Goal: Information Seeking & Learning: Learn about a topic

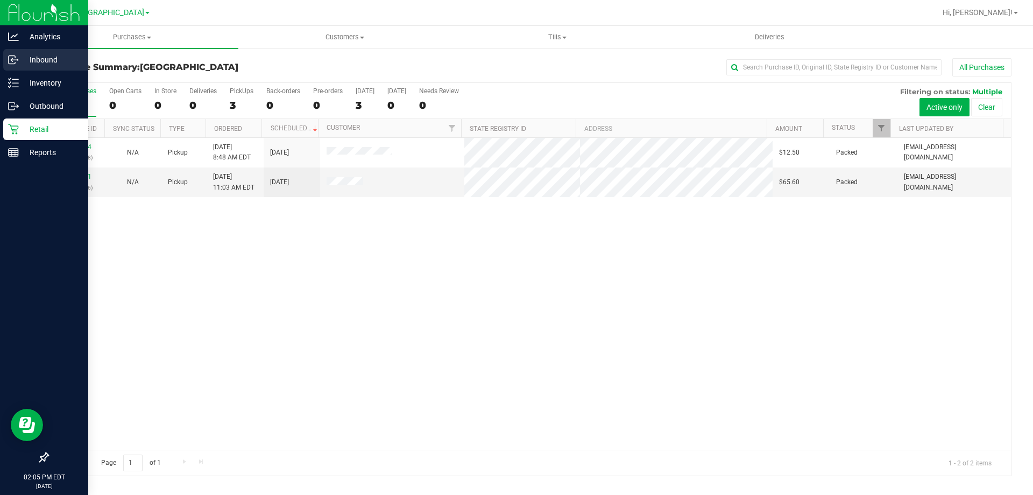
click at [9, 57] on icon at bounding box center [13, 59] width 11 height 11
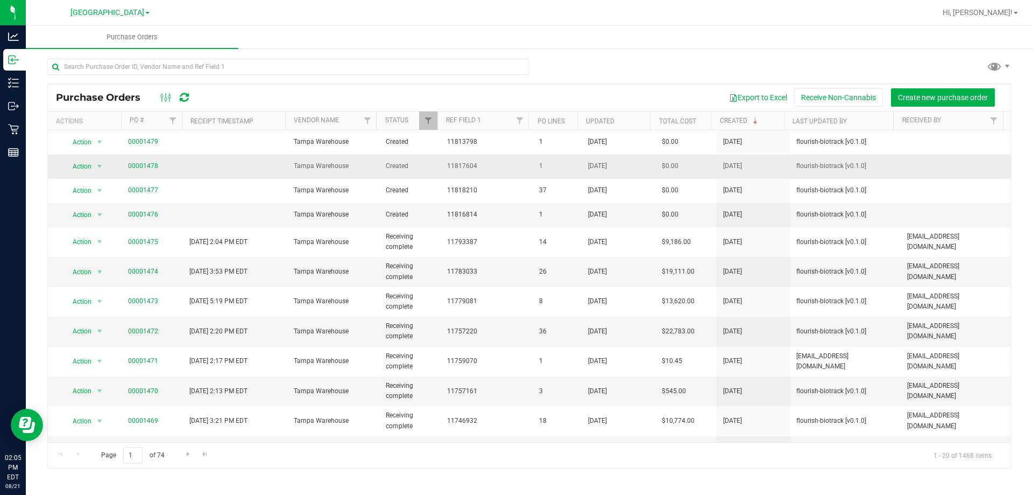
click at [495, 174] on td "11817604" at bounding box center [487, 166] width 92 height 24
click at [149, 168] on link "00001478" at bounding box center [143, 166] width 30 height 8
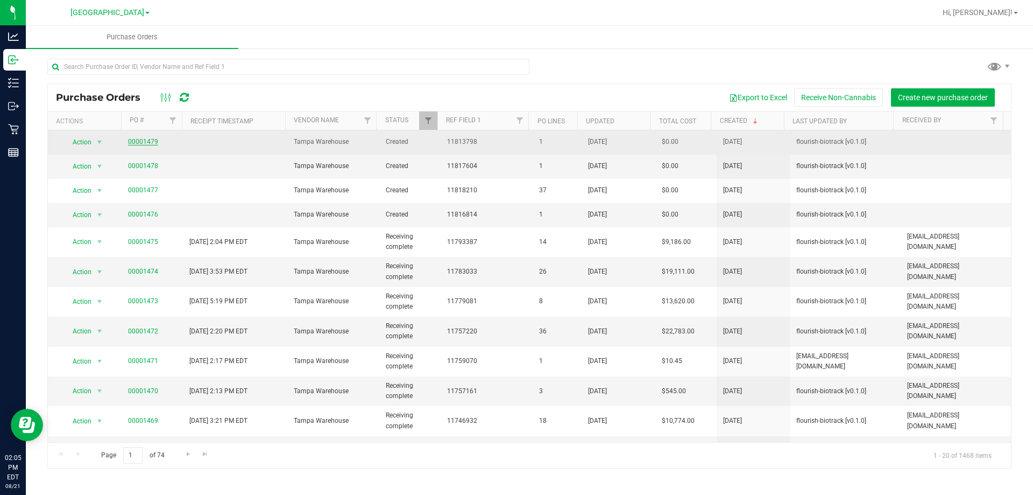
click at [143, 143] on link "00001479" at bounding box center [143, 142] width 30 height 8
click at [151, 144] on link "00001479" at bounding box center [143, 142] width 30 height 8
click at [143, 140] on link "00001479" at bounding box center [143, 142] width 30 height 8
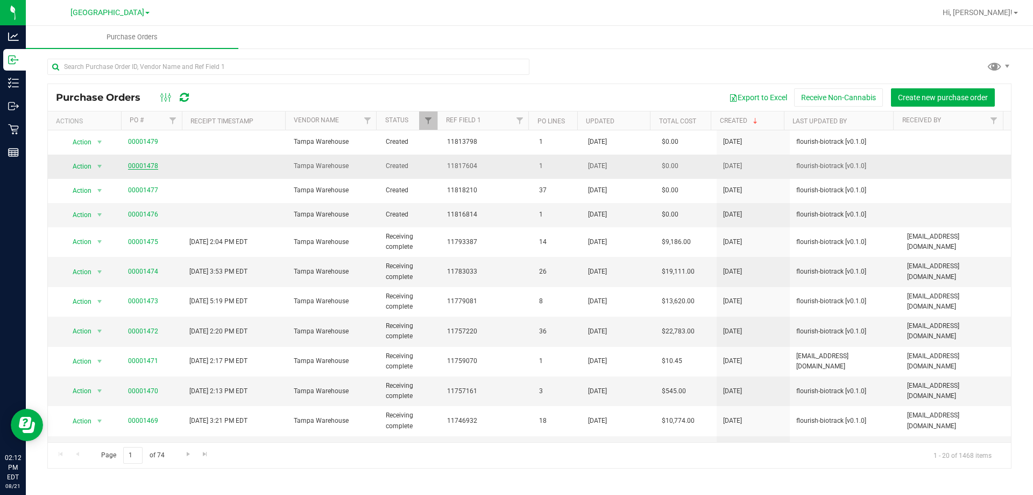
click at [150, 166] on link "00001478" at bounding box center [143, 166] width 30 height 8
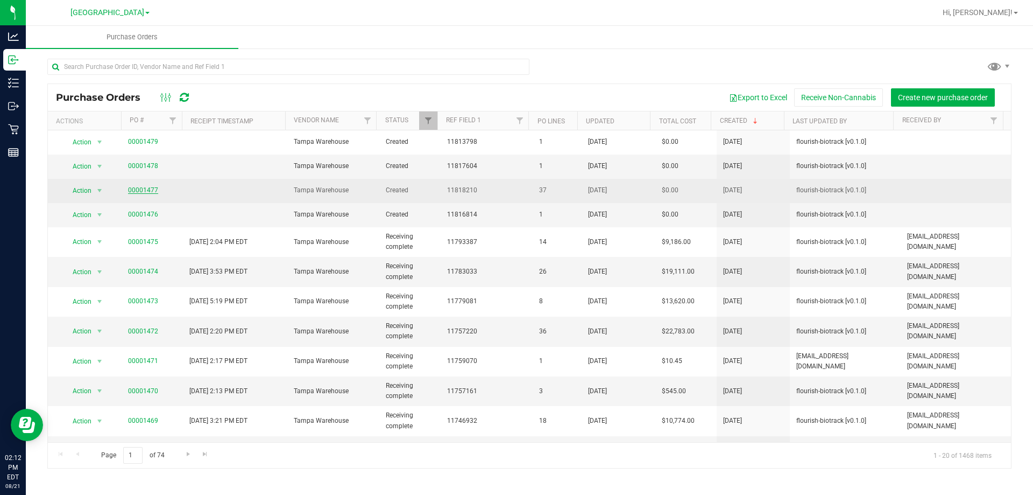
click at [147, 186] on link "00001477" at bounding box center [143, 190] width 30 height 8
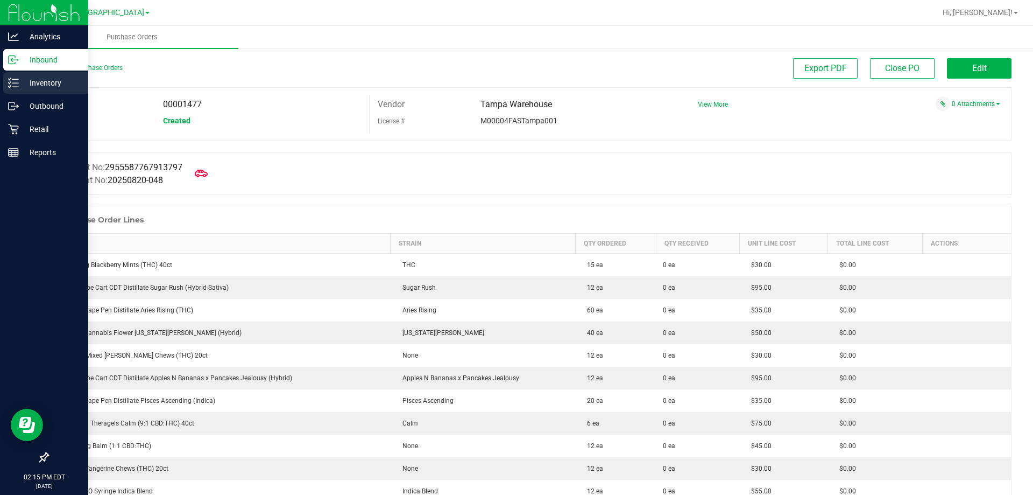
click at [22, 79] on p "Inventory" at bounding box center [51, 82] width 65 height 13
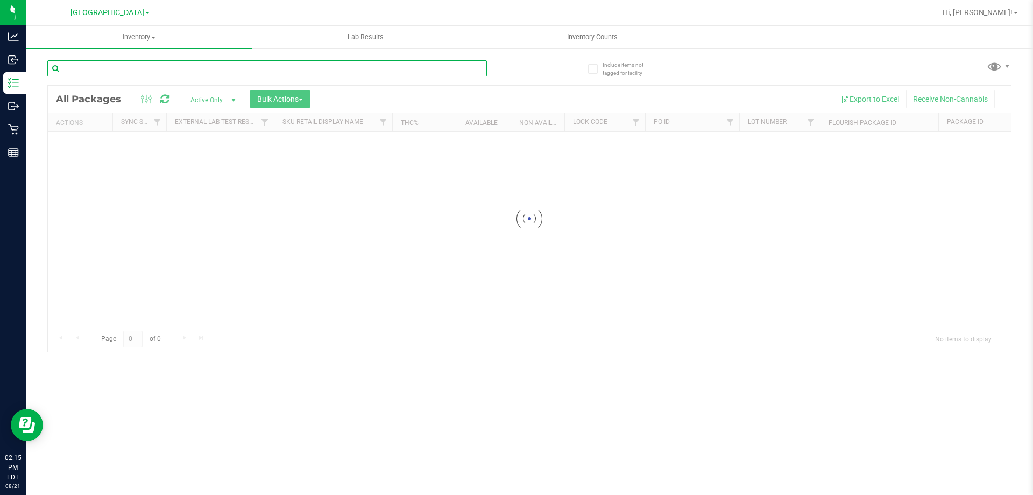
click at [210, 72] on input "text" at bounding box center [267, 68] width 440 height 16
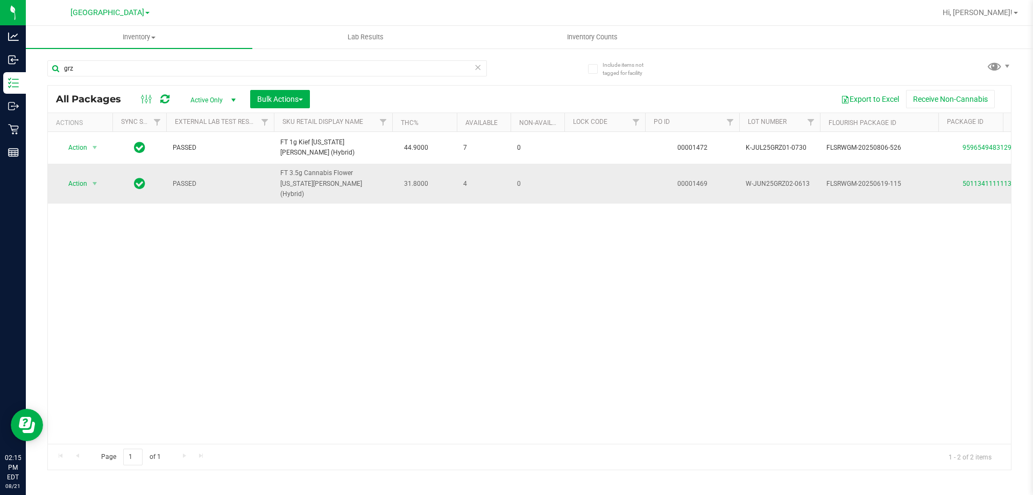
click at [304, 186] on span "FT 3.5g Cannabis Flower [US_STATE][PERSON_NAME] (Hybrid)" at bounding box center [332, 183] width 105 height 31
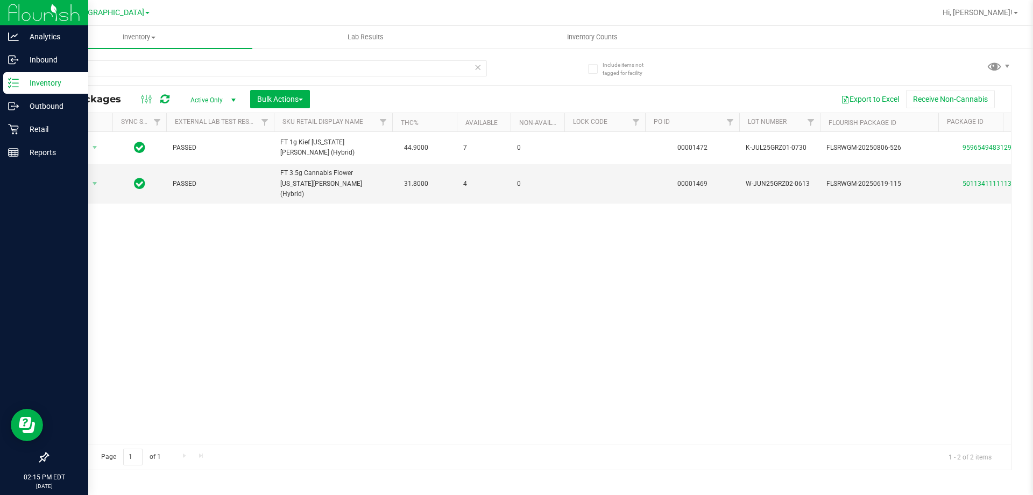
click at [27, 81] on p "Inventory" at bounding box center [51, 82] width 65 height 13
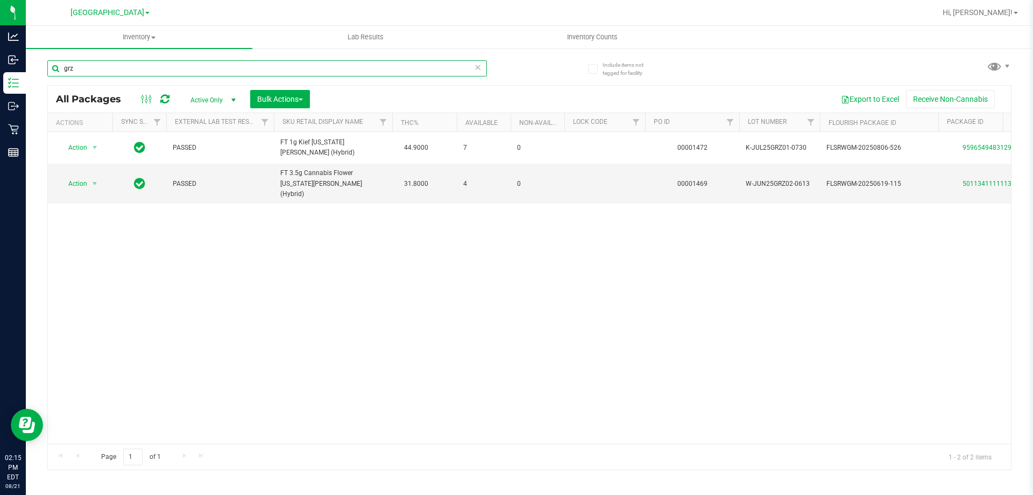
click at [170, 70] on input "grz" at bounding box center [267, 68] width 440 height 16
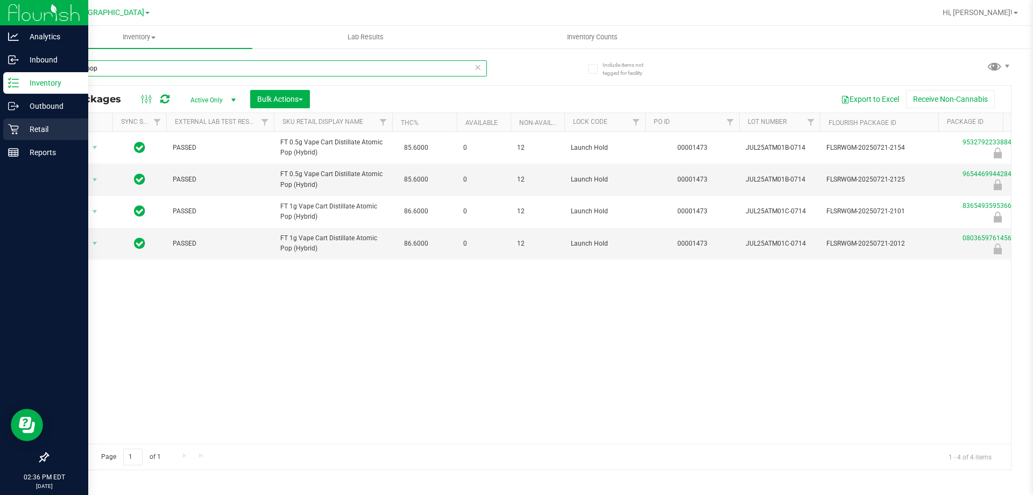
type input "atomic pop"
click at [23, 128] on p "Retail" at bounding box center [51, 129] width 65 height 13
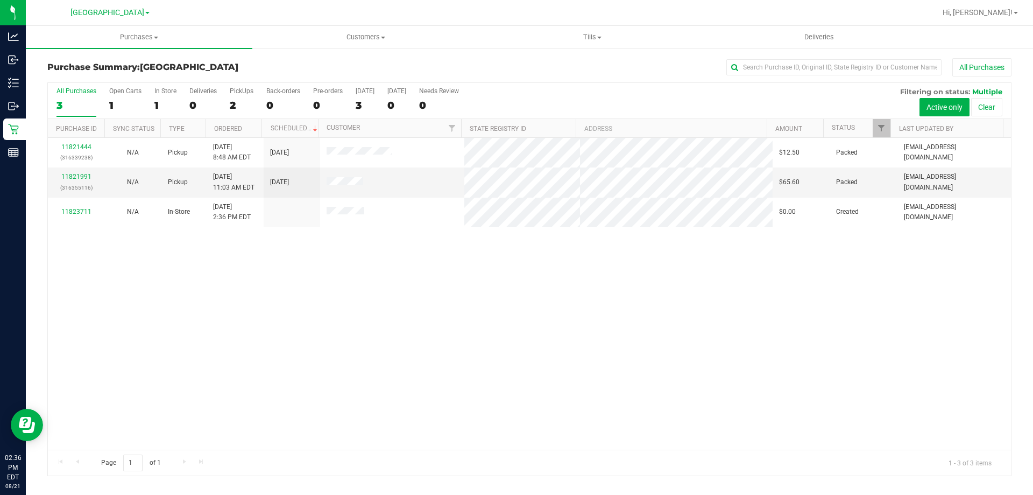
click at [450, 314] on div "11821444 (316339238) N/A Pickup 8/21/2025 8:48 AM EDT 8/21/2025 $12.50 Packed r…" at bounding box center [529, 294] width 963 height 312
click at [475, 348] on div "11821444 (316339238) N/A Pickup 8/21/2025 8:48 AM EDT 8/21/2025 $12.50 Packed r…" at bounding box center [529, 294] width 963 height 312
click at [389, 311] on div "11821444 (316339238) N/A Pickup 8/21/2025 8:48 AM EDT 8/21/2025 $12.50 Packed r…" at bounding box center [529, 294] width 963 height 312
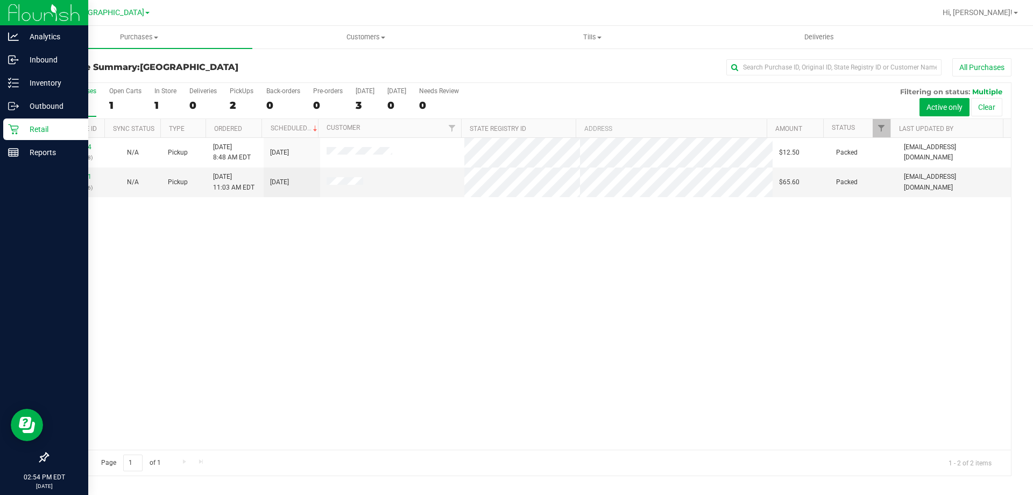
click at [12, 130] on icon at bounding box center [13, 129] width 10 height 10
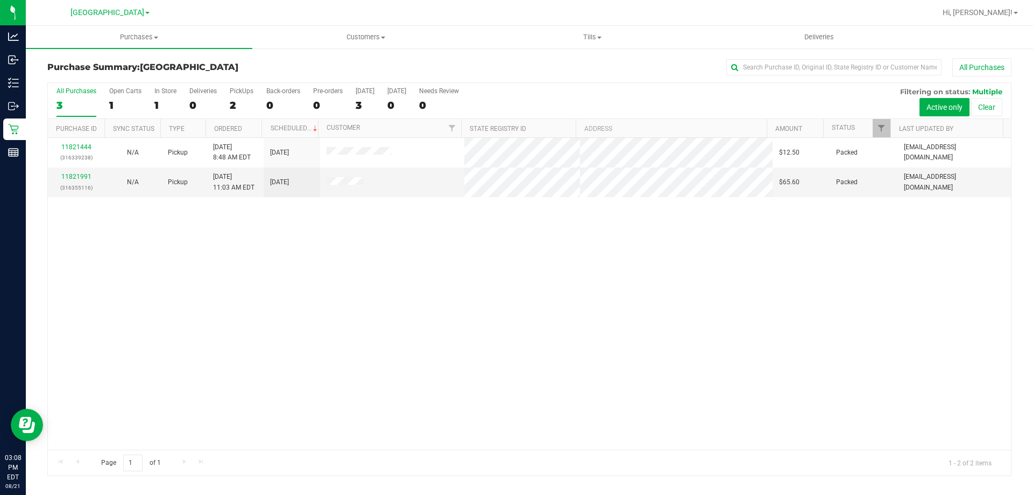
click at [382, 426] on div "11821444 (316339238) N/A Pickup 8/21/2025 8:48 AM EDT 8/21/2025 $12.50 Packed r…" at bounding box center [529, 294] width 963 height 312
drag, startPoint x: 389, startPoint y: 423, endPoint x: 372, endPoint y: 372, distance: 53.3
click at [385, 413] on div "11821444 (316339238) N/A Pickup 8/21/2025 8:48 AM EDT 8/21/2025 $12.50 Packed r…" at bounding box center [529, 294] width 963 height 312
click at [227, 311] on div "11821444 (316339238) N/A Pickup 8/21/2025 8:48 AM EDT 8/21/2025 $12.50 Packed r…" at bounding box center [529, 294] width 963 height 312
drag, startPoint x: 268, startPoint y: 328, endPoint x: 260, endPoint y: 326, distance: 7.7
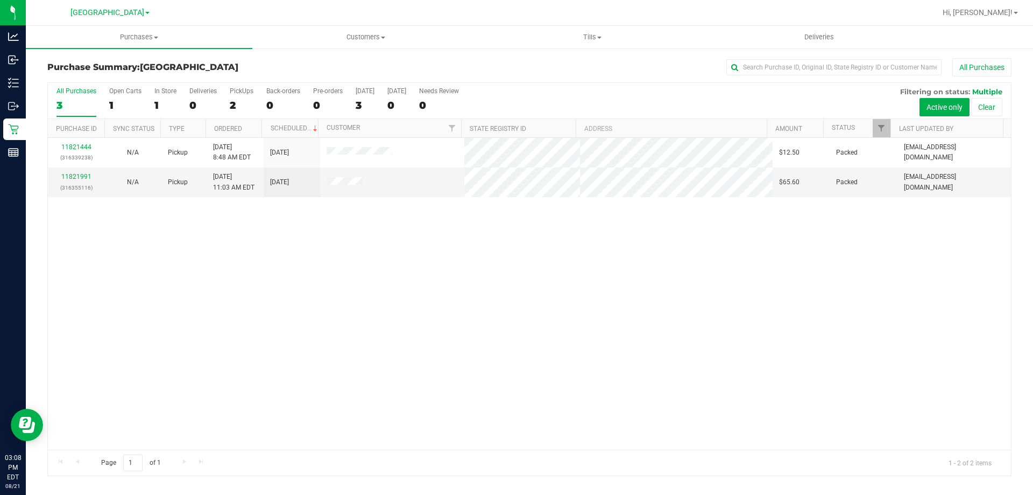
click at [263, 326] on div "11821444 (316339238) N/A Pickup 8/21/2025 8:48 AM EDT 8/21/2025 $12.50 Packed r…" at bounding box center [529, 294] width 963 height 312
click at [348, 306] on div "11821444 (316339238) N/A Pickup 8/21/2025 8:48 AM EDT 8/21/2025 $12.50 Packed r…" at bounding box center [529, 294] width 963 height 312
click at [253, 326] on div "11821444 (316339238) N/A Pickup 8/21/2025 8:48 AM EDT 8/21/2025 $12.50 Packed r…" at bounding box center [529, 294] width 963 height 312
click at [228, 288] on div "11821444 (316339238) N/A Pickup 8/21/2025 8:48 AM EDT 8/21/2025 $12.50 Packed r…" at bounding box center [529, 294] width 963 height 312
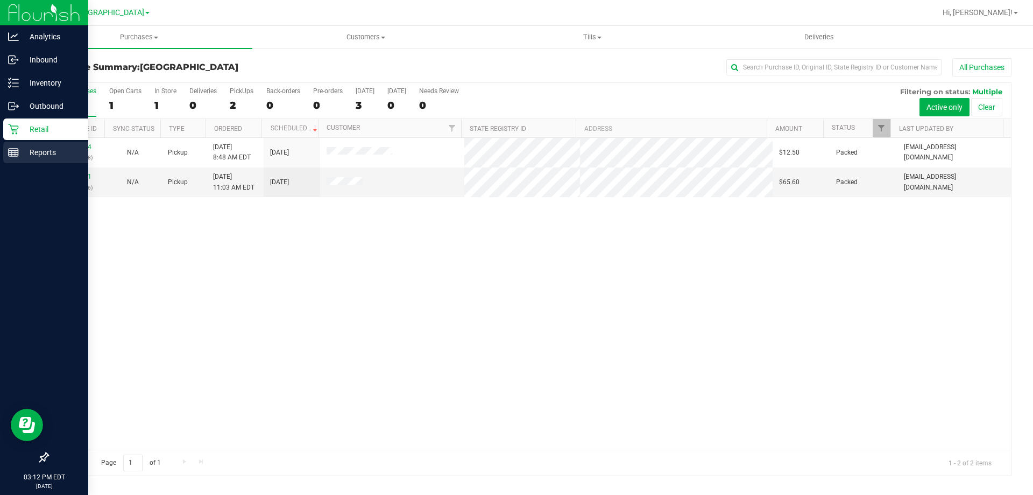
click at [16, 153] on icon at bounding box center [13, 152] width 11 height 11
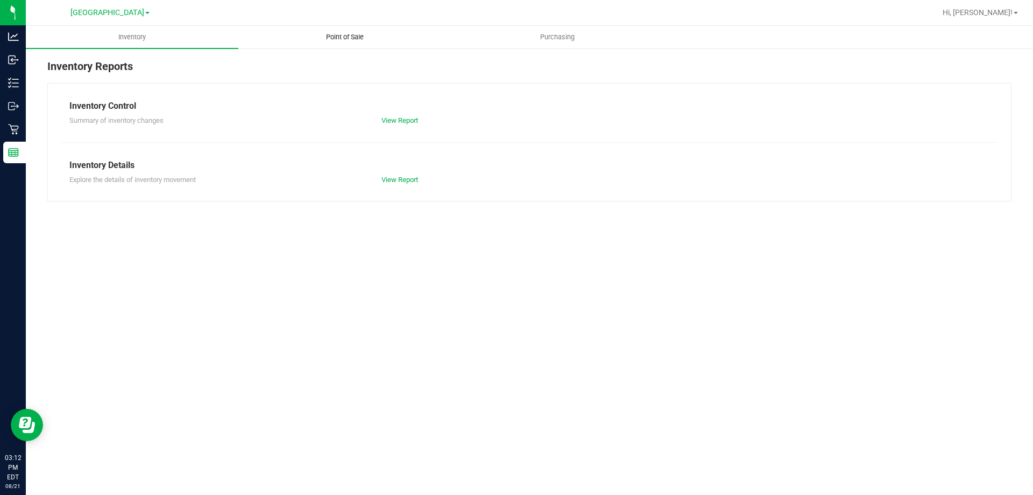
click at [358, 39] on span "Point of Sale" at bounding box center [345, 37] width 67 height 10
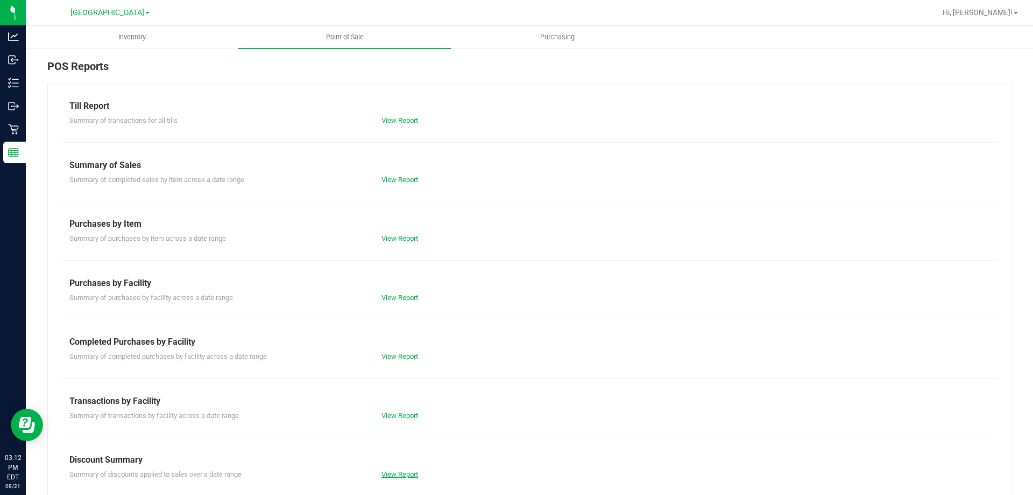
click at [405, 470] on link "View Report" at bounding box center [400, 474] width 37 height 8
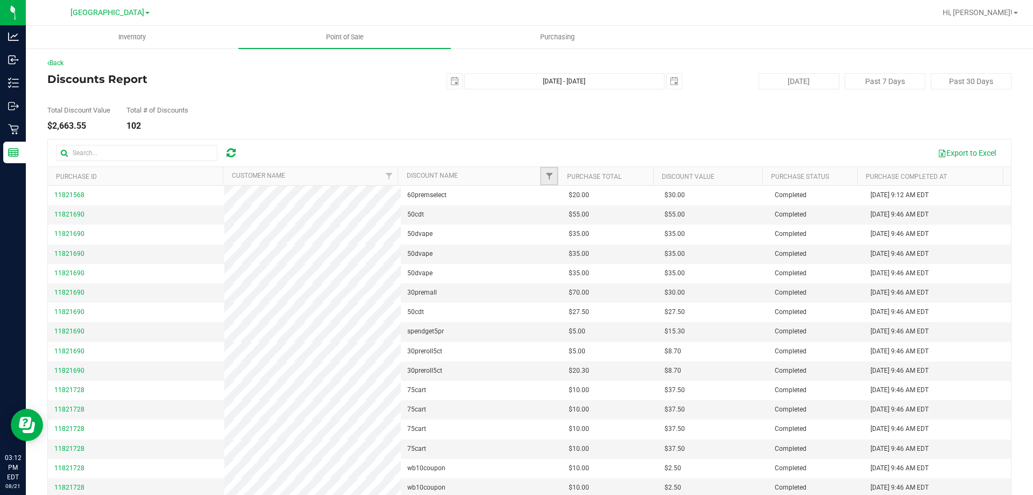
click at [546, 170] on link "Filter" at bounding box center [549, 176] width 18 height 18
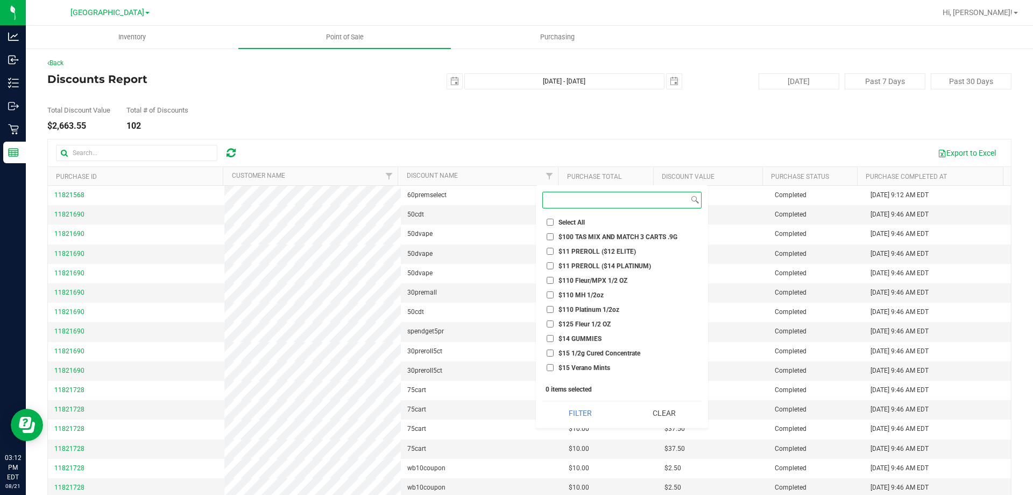
drag, startPoint x: 576, startPoint y: 203, endPoint x: 647, endPoint y: 153, distance: 87.3
click at [577, 203] on input at bounding box center [616, 200] width 146 height 16
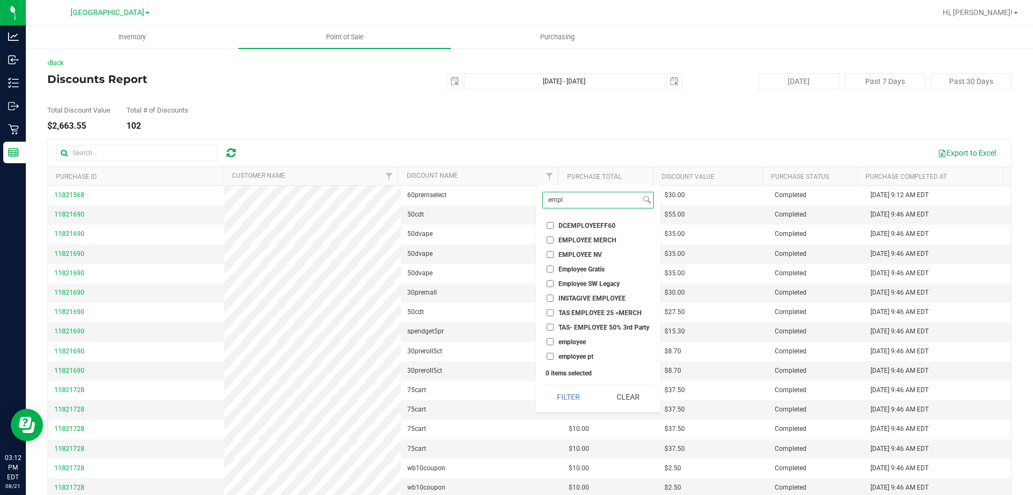
type input "empl"
click at [603, 341] on li "employee" at bounding box center [597, 341] width 111 height 11
click at [553, 339] on input "employee" at bounding box center [550, 341] width 7 height 7
checkbox input "true"
click at [571, 402] on button "Filter" at bounding box center [568, 397] width 52 height 24
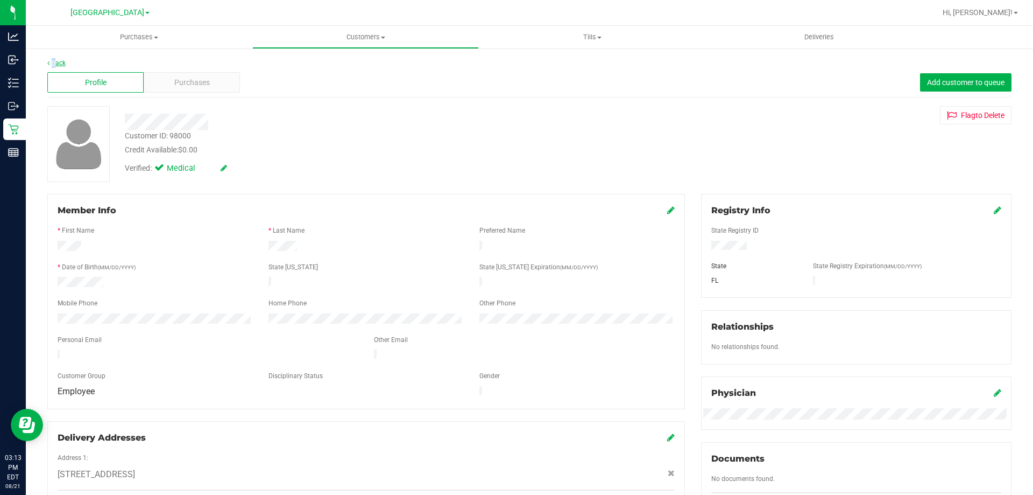
click at [53, 66] on div "Back Profile Purchases Add customer to queue Customer ID: 98000 Credit Availabl…" at bounding box center [529, 413] width 1007 height 732
click at [59, 61] on link "Back" at bounding box center [56, 63] width 18 height 8
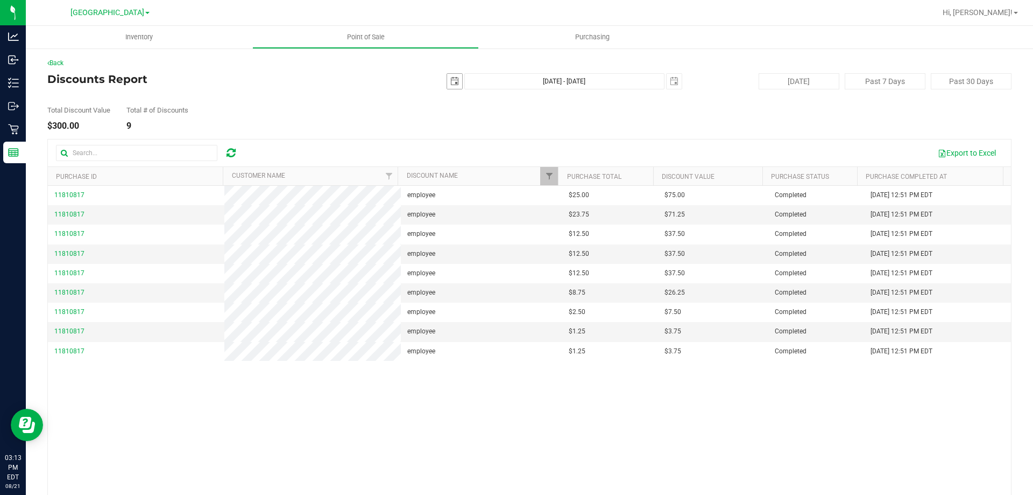
click at [453, 84] on span "select" at bounding box center [454, 81] width 9 height 9
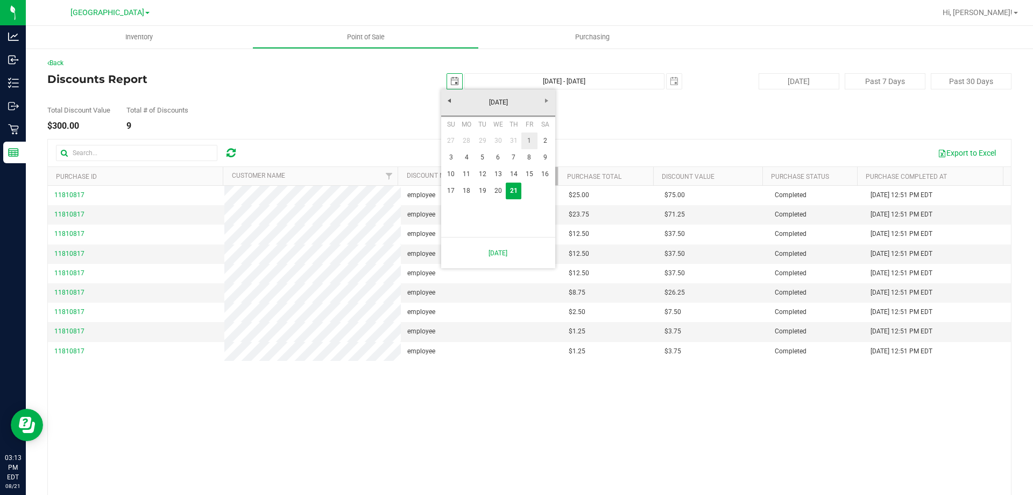
click at [532, 145] on link "1" at bounding box center [529, 140] width 16 height 17
type input "[DATE]"
type input "[DATE] - [DATE]"
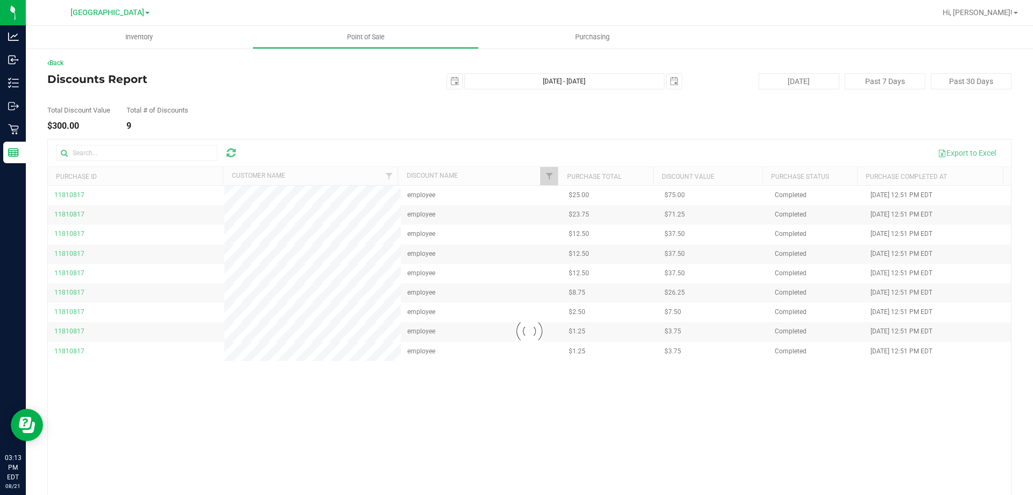
click at [408, 100] on div "Total Discount Value $300.00 Total # of Discounts 9" at bounding box center [529, 109] width 964 height 41
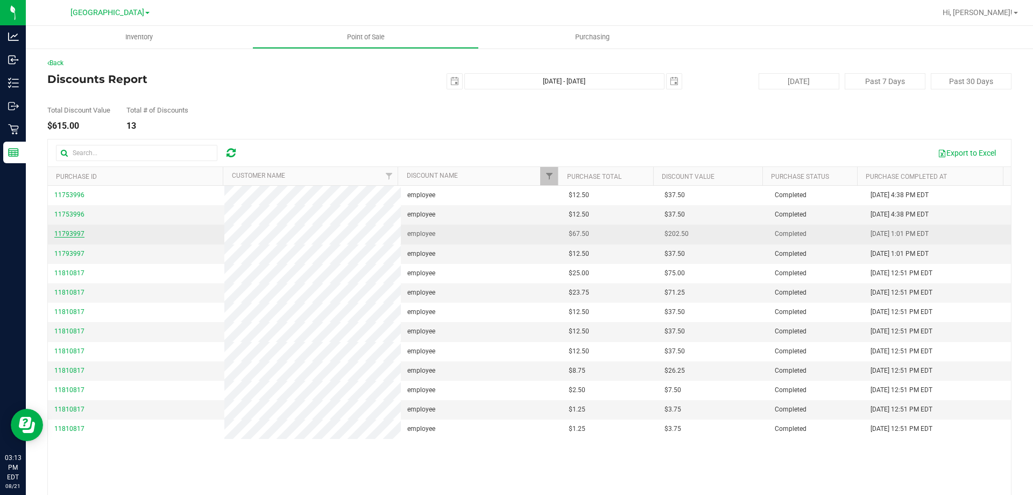
click at [72, 230] on span "11793997" at bounding box center [69, 234] width 30 height 8
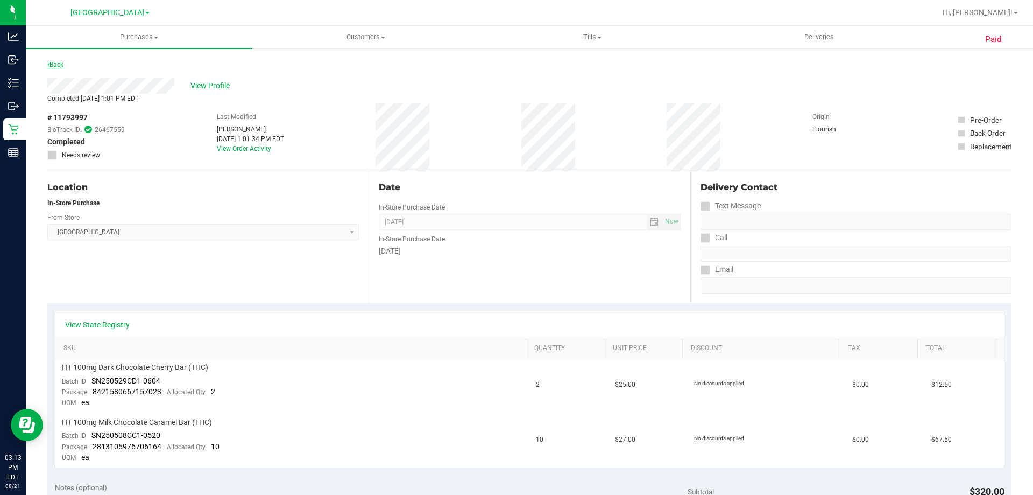
click at [64, 62] on link "Back" at bounding box center [55, 65] width 16 height 8
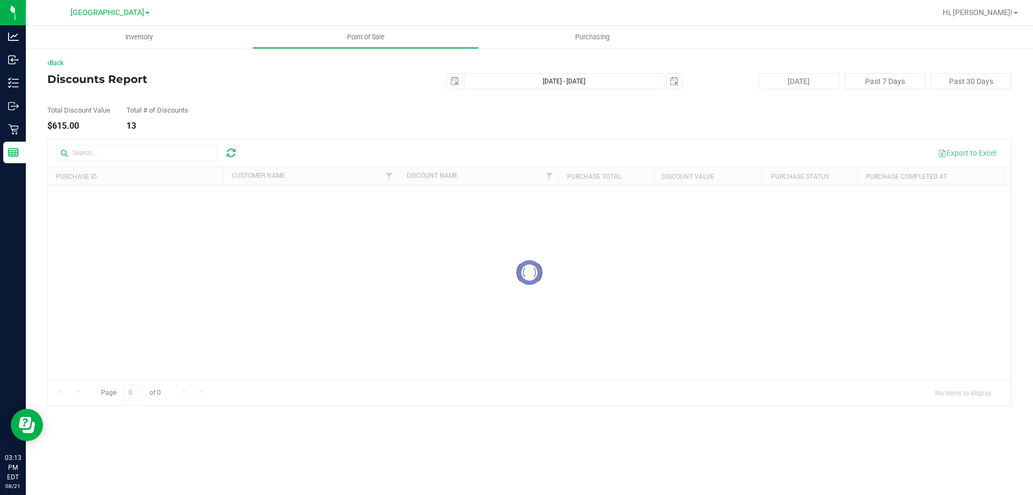
drag, startPoint x: 615, startPoint y: 148, endPoint x: 439, endPoint y: 108, distance: 181.0
click at [593, 148] on div at bounding box center [529, 272] width 963 height 266
click at [240, 101] on div "Total Discount Value $615.00 Total # of Discounts 13" at bounding box center [529, 109] width 964 height 41
click at [242, 100] on div "Total Discount Value $615.00 Total # of Discounts 13" at bounding box center [529, 109] width 964 height 41
click at [242, 98] on div "Total Discount Value $615.00 Total # of Discounts 13" at bounding box center [529, 109] width 964 height 41
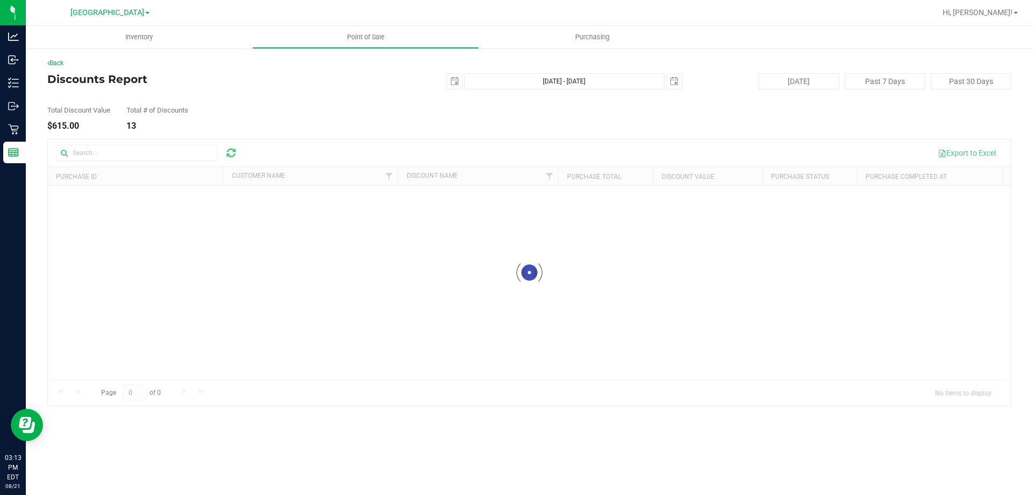
click at [261, 121] on div "Total Discount Value $615.00 Total # of Discounts 13" at bounding box center [529, 109] width 964 height 41
drag, startPoint x: 262, startPoint y: 109, endPoint x: 239, endPoint y: 97, distance: 25.5
click at [262, 109] on div "Total Discount Value $615.00 Total # of Discounts 13" at bounding box center [529, 109] width 964 height 41
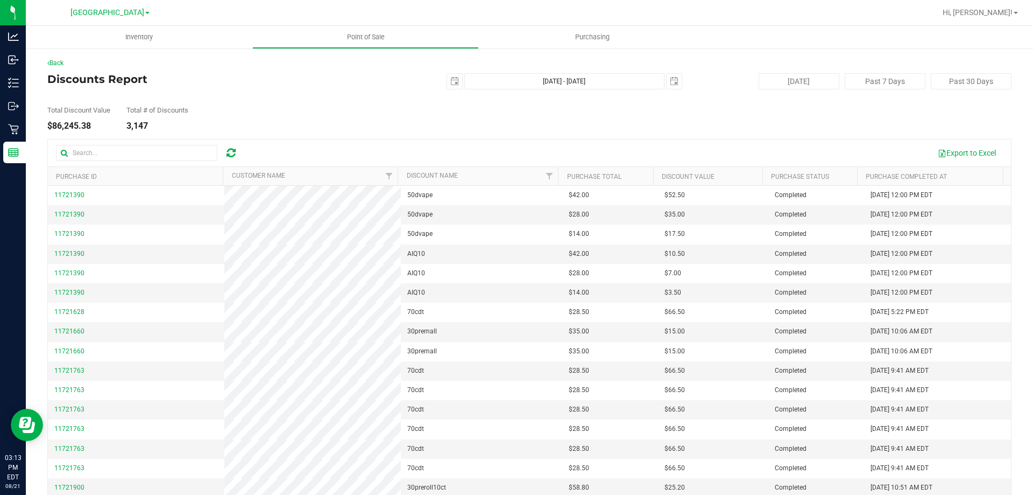
click at [322, 108] on div "Total Discount Value $86,245.38 Total # of Discounts 3,147" at bounding box center [529, 109] width 964 height 41
click at [545, 179] on span "Filter" at bounding box center [549, 176] width 9 height 9
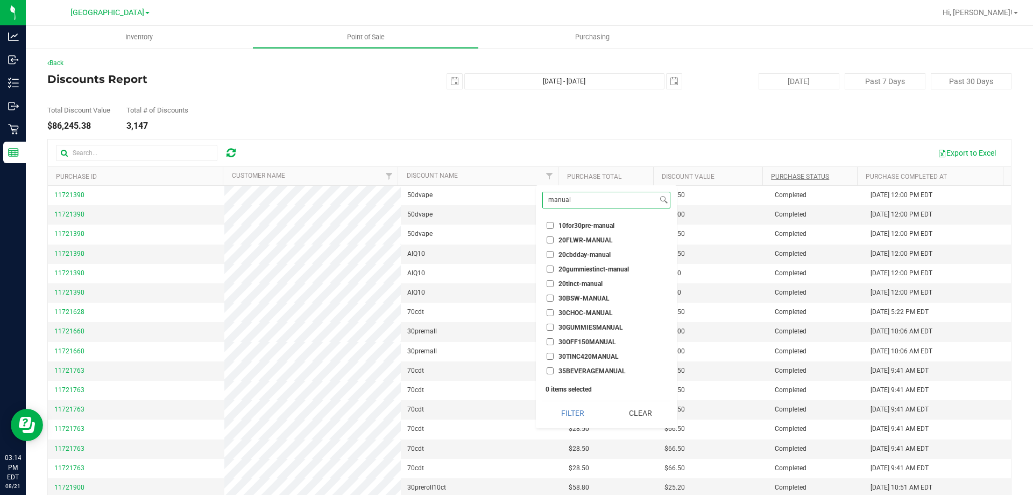
type input "manual"
click at [542, 401] on button "Filter" at bounding box center [572, 413] width 60 height 24
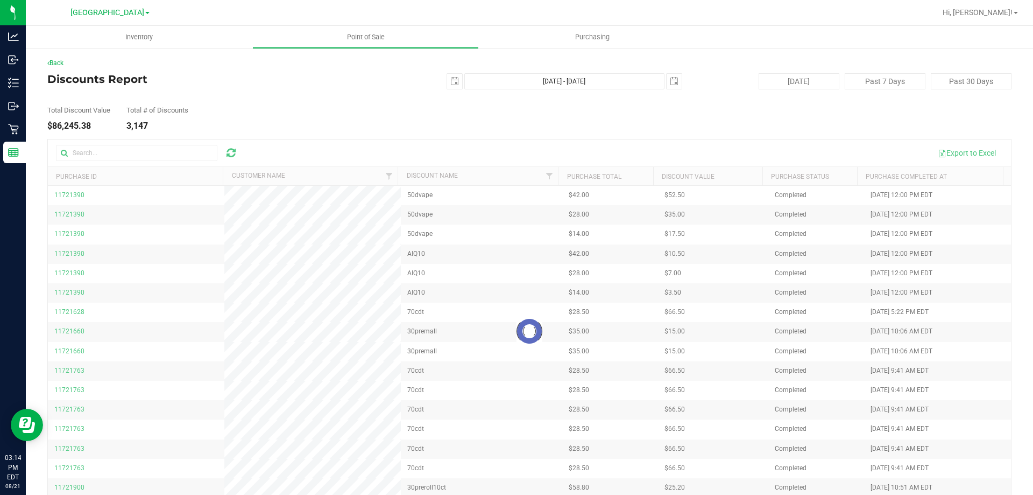
drag, startPoint x: 578, startPoint y: 129, endPoint x: 578, endPoint y: 139, distance: 9.7
click at [578, 139] on div "Back Discounts Report 2025-08-01 Aug 1, 2025 - Aug 21, 2025 2025-08-21 Today Pa…" at bounding box center [529, 291] width 964 height 466
click at [578, 139] on div at bounding box center [529, 331] width 963 height 384
drag, startPoint x: 578, startPoint y: 139, endPoint x: 577, endPoint y: 151, distance: 12.4
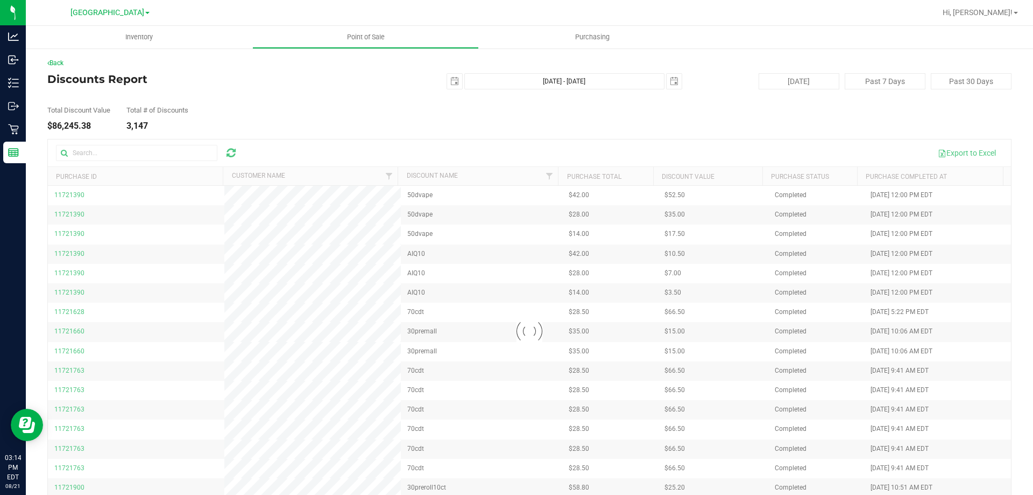
click at [578, 143] on div at bounding box center [529, 331] width 963 height 384
click at [532, 333] on div at bounding box center [529, 331] width 963 height 384
click at [374, 81] on div "Back Discounts Report 2025-08-01 Aug 1, 2025 - Aug 21, 2025 2025-08-21 Today Pa…" at bounding box center [529, 291] width 964 height 466
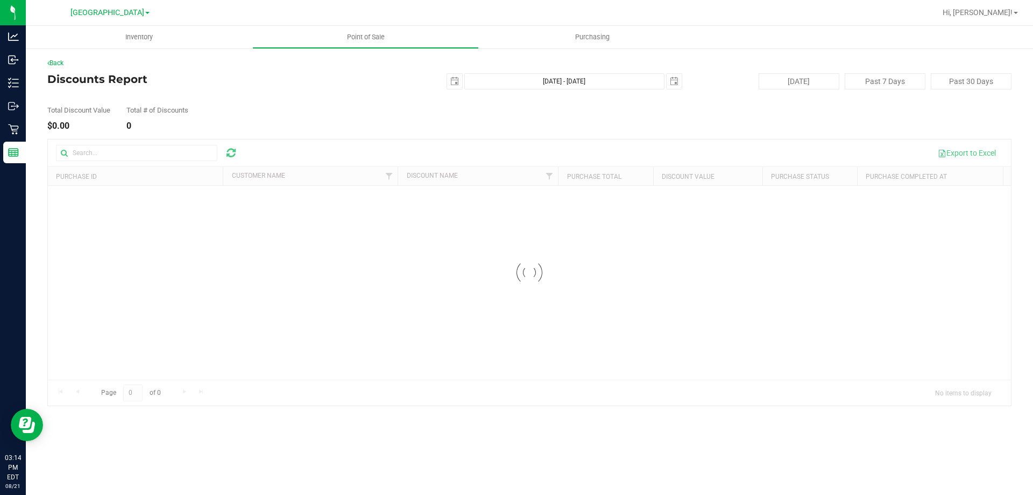
click at [527, 128] on div "Total Discount Value $0.00 Total # of Discounts 0" at bounding box center [529, 109] width 964 height 41
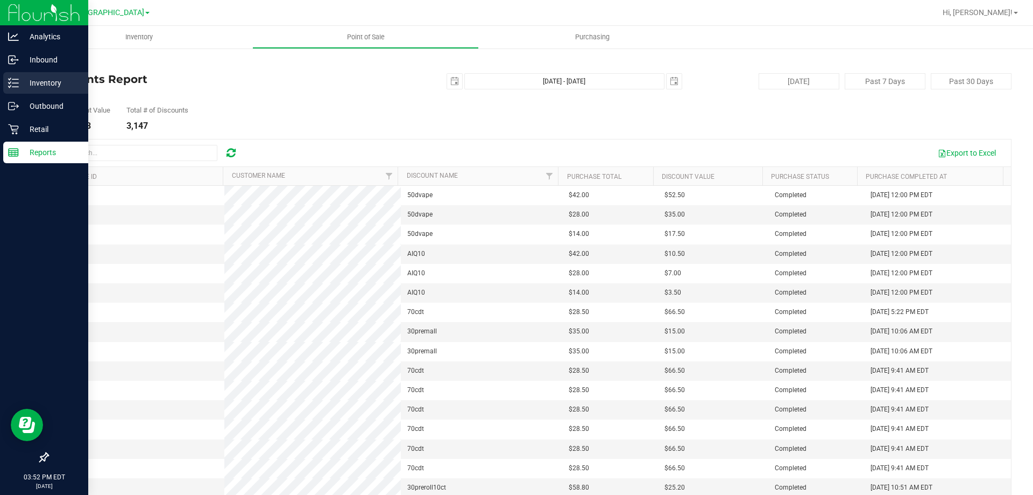
click at [12, 84] on icon at bounding box center [13, 82] width 11 height 11
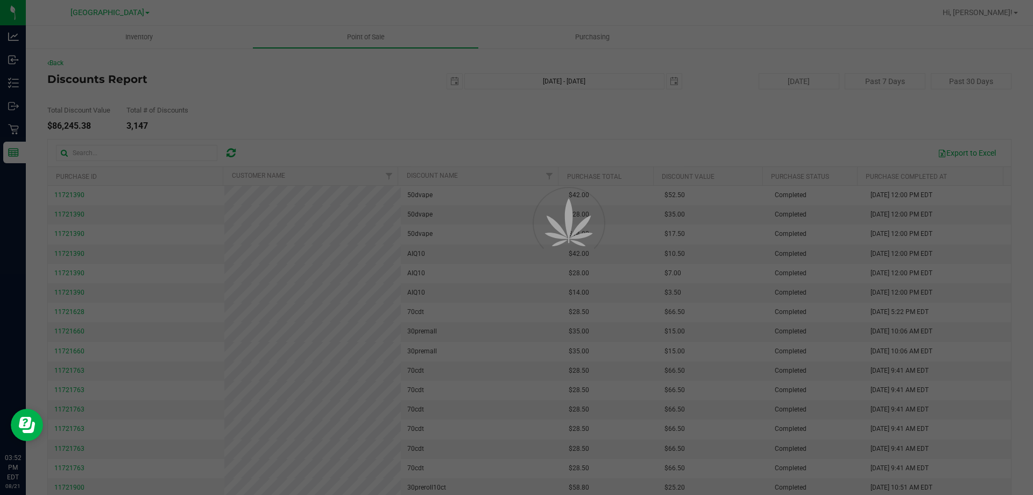
click at [184, 61] on div at bounding box center [516, 247] width 1033 height 495
click at [20, 85] on div at bounding box center [516, 247] width 1033 height 495
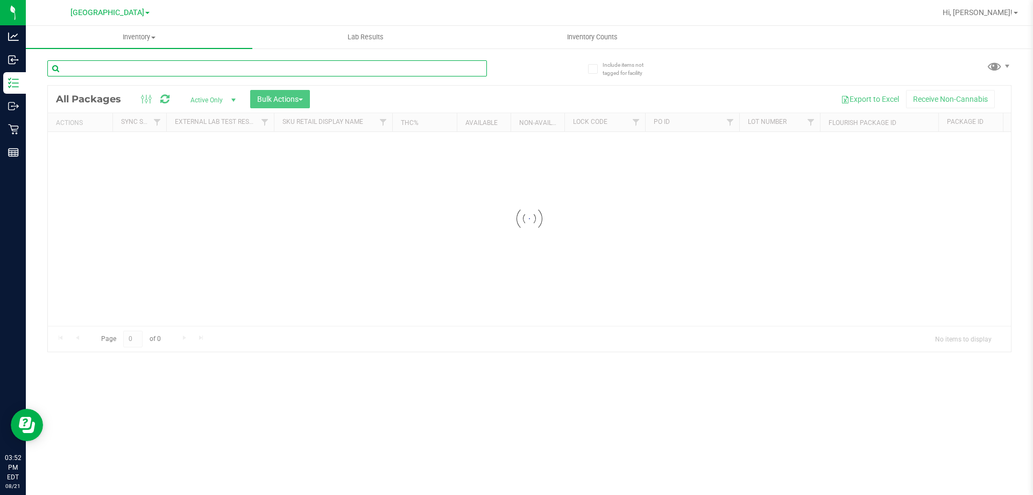
click at [345, 64] on input "text" at bounding box center [267, 68] width 440 height 16
type input "ground"
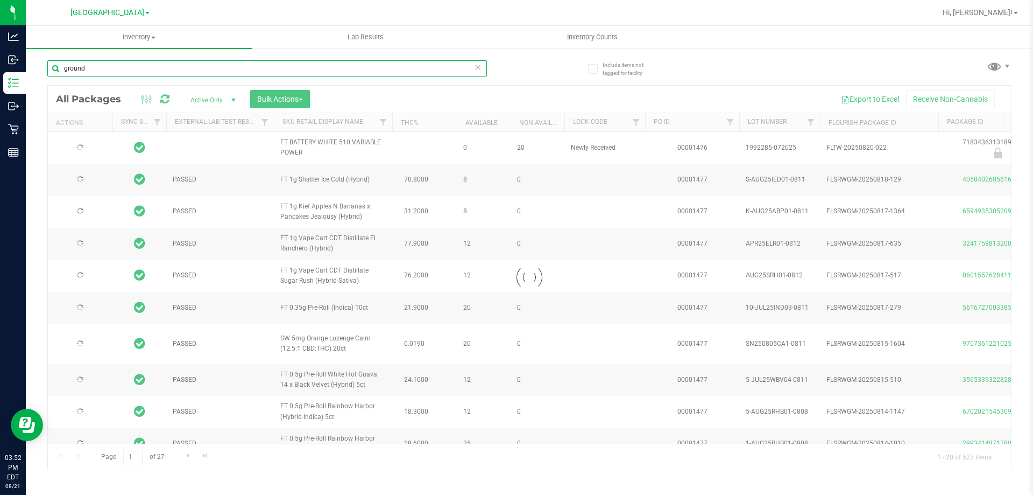
type input "[DATE]"
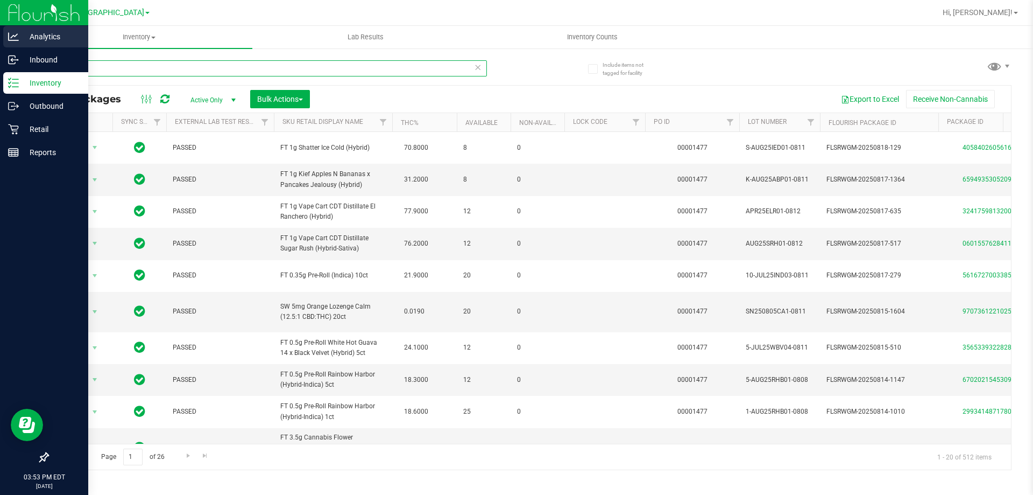
type input "g"
click at [8, 37] on div "Analytics" at bounding box center [45, 37] width 85 height 22
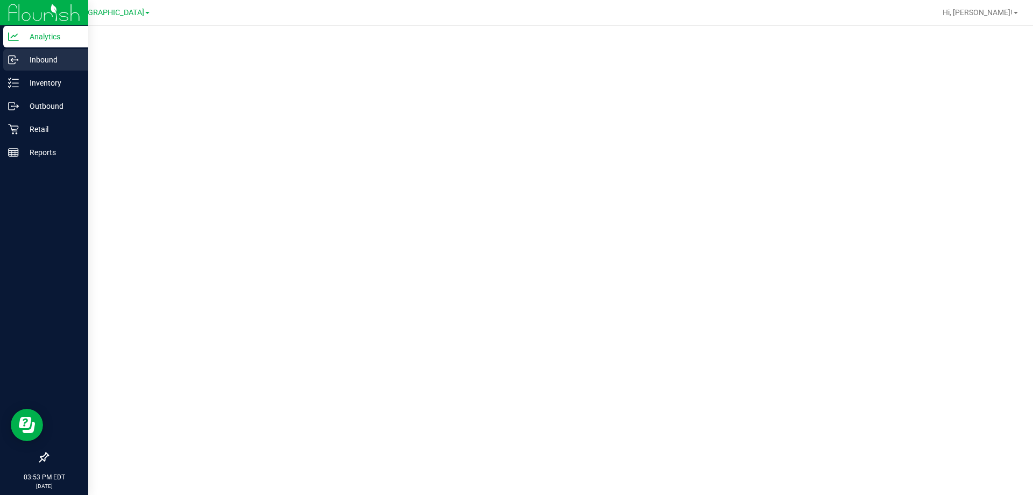
click at [28, 54] on p "Inbound" at bounding box center [51, 59] width 65 height 13
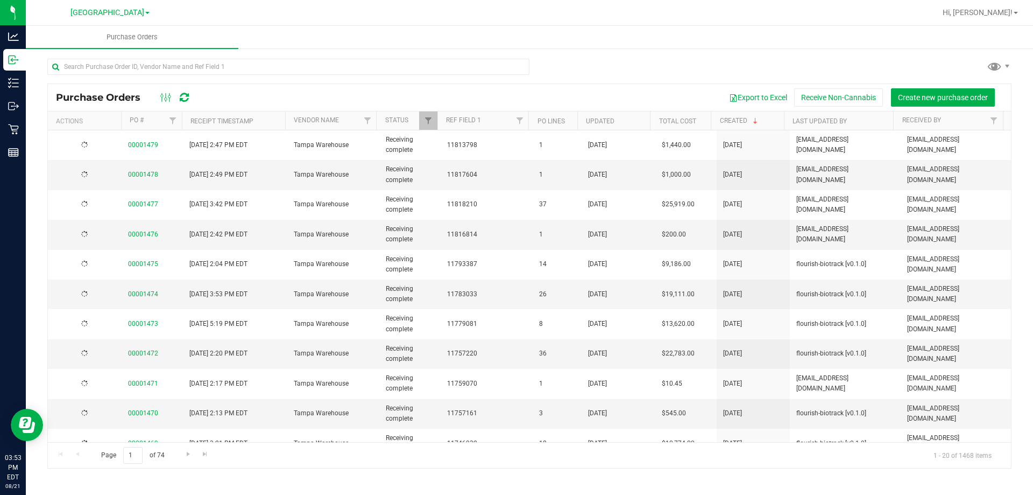
click at [256, 89] on div "Export to Excel Receive Non-Cannabis Create new purchase order" at bounding box center [602, 97] width 802 height 18
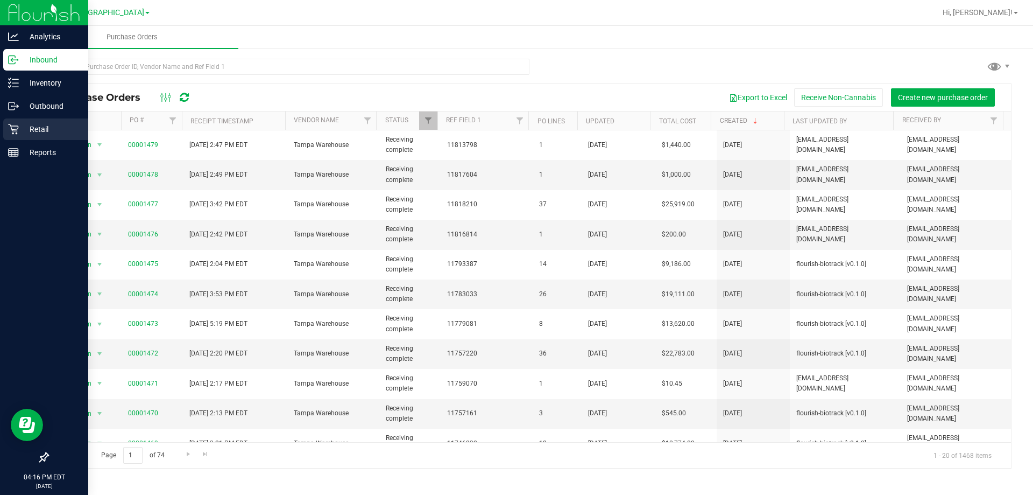
click at [44, 128] on p "Retail" at bounding box center [51, 129] width 65 height 13
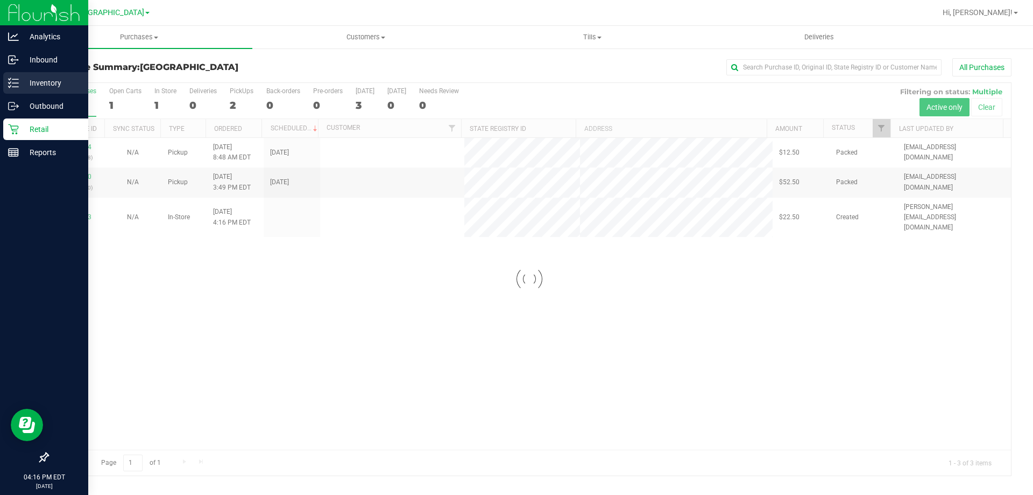
click at [58, 80] on p "Inventory" at bounding box center [51, 82] width 65 height 13
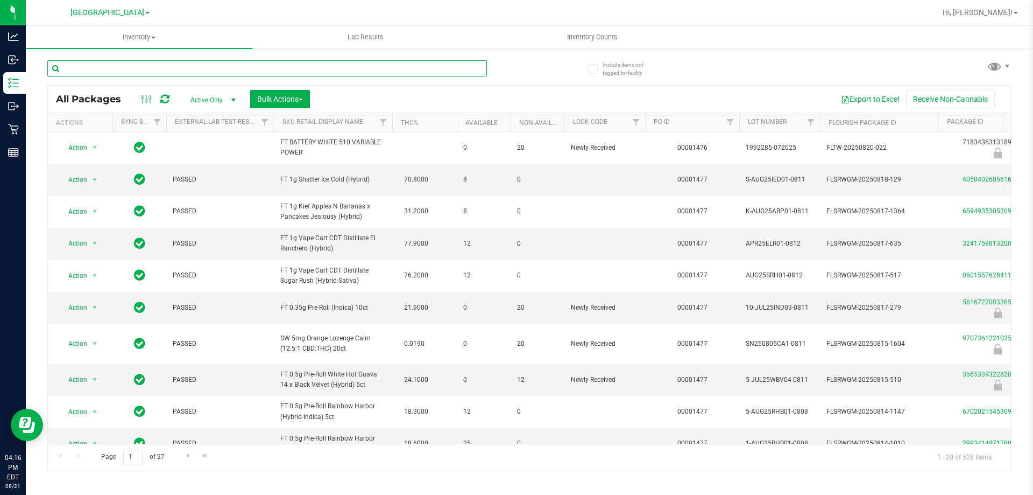
click at [330, 69] on input "text" at bounding box center [267, 68] width 440 height 16
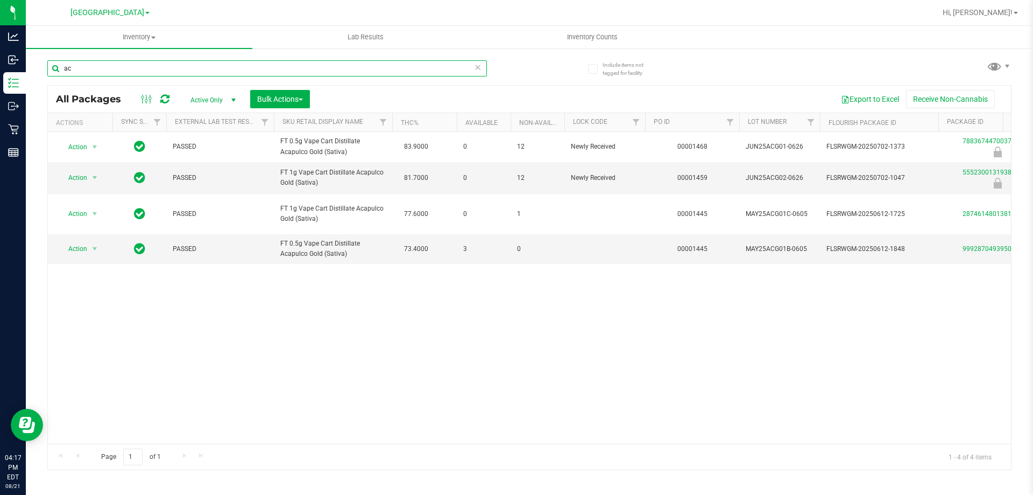
type input "a"
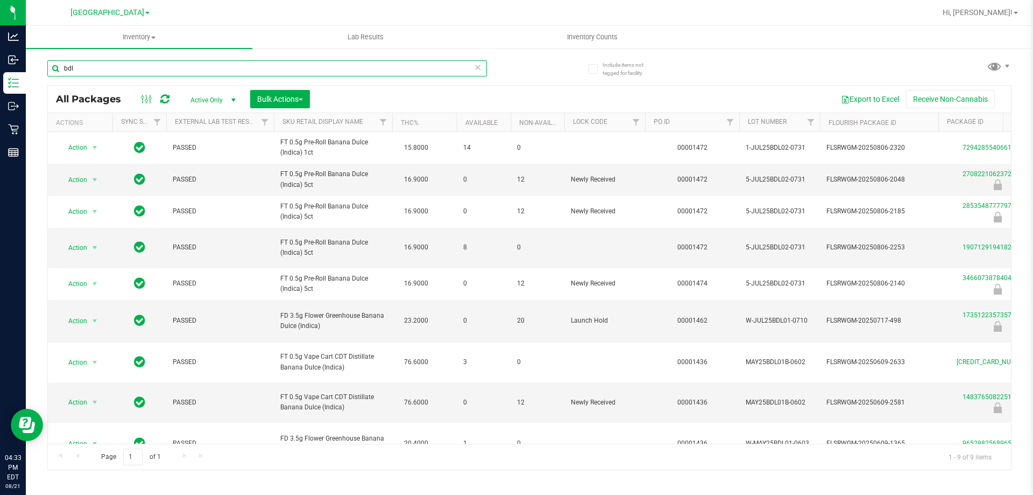
click at [87, 66] on input "bdl" at bounding box center [267, 68] width 440 height 16
type input "grz"
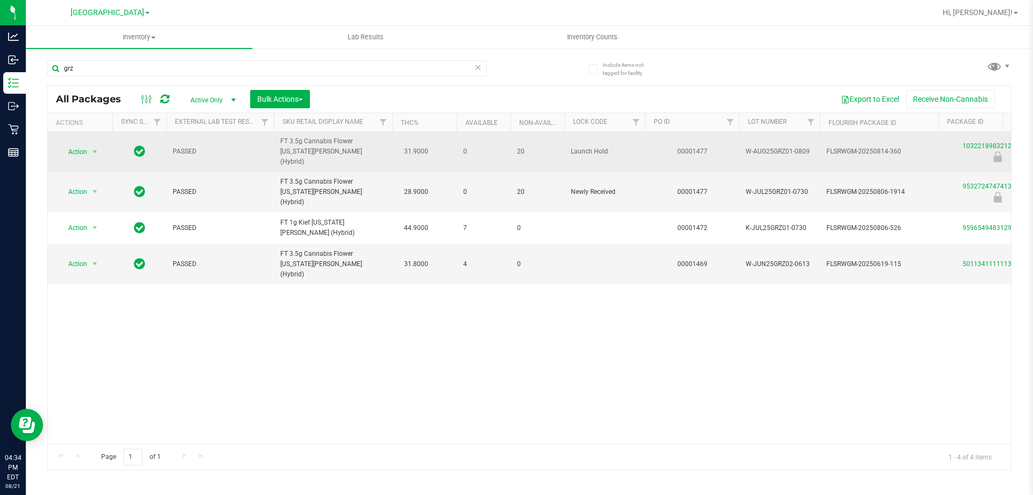
click at [300, 139] on span "FT 3.5g Cannabis Flower [US_STATE][PERSON_NAME] (Hybrid)" at bounding box center [332, 151] width 105 height 31
drag, startPoint x: 323, startPoint y: 151, endPoint x: 276, endPoint y: 140, distance: 48.4
click at [276, 140] on td "FT 3.5g Cannabis Flower [US_STATE][PERSON_NAME] (Hybrid)" at bounding box center [333, 152] width 118 height 40
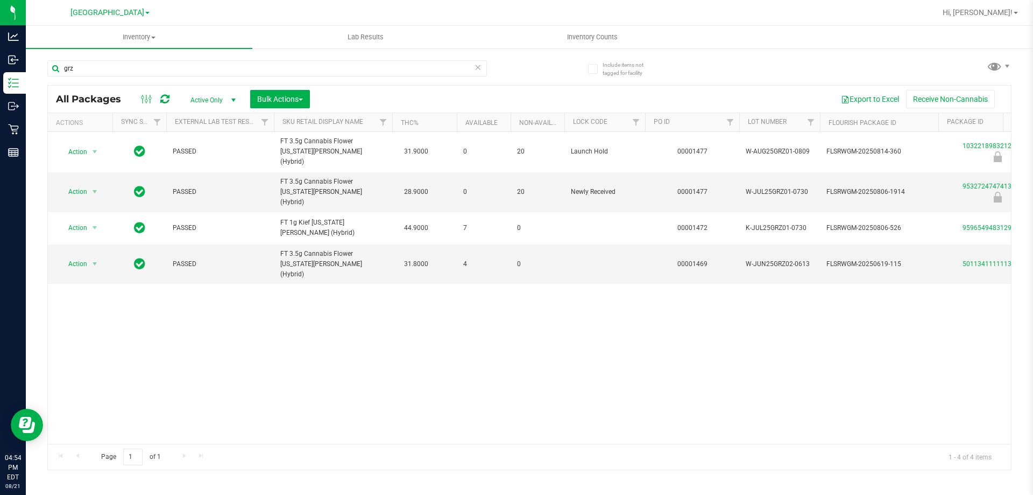
drag, startPoint x: 700, startPoint y: 325, endPoint x: 424, endPoint y: 121, distance: 343.7
click at [682, 319] on div "Action Action Edit attributes Global inventory Locate package Package audit log…" at bounding box center [529, 288] width 963 height 312
click at [347, 341] on div "Action Action Edit attributes Global inventory Locate package Package audit log…" at bounding box center [529, 288] width 963 height 312
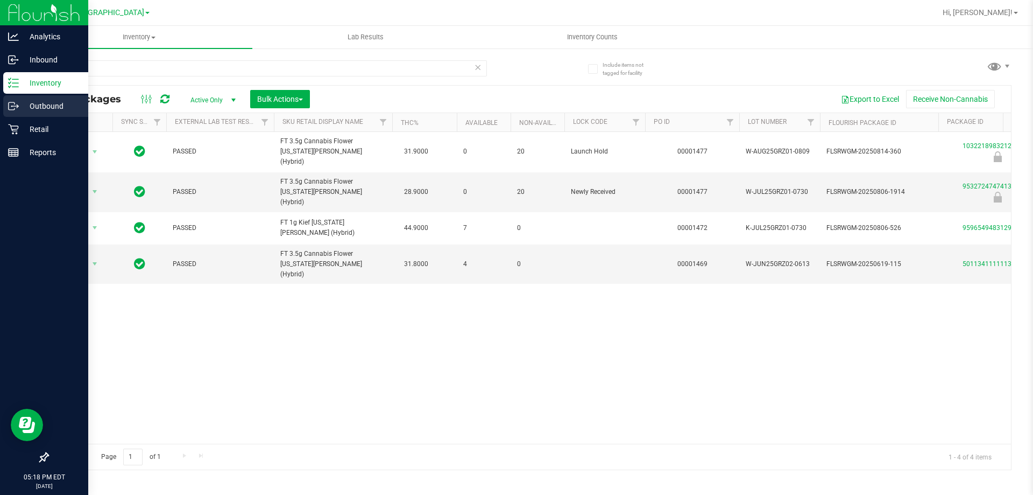
click at [9, 116] on div "Outbound" at bounding box center [45, 106] width 85 height 22
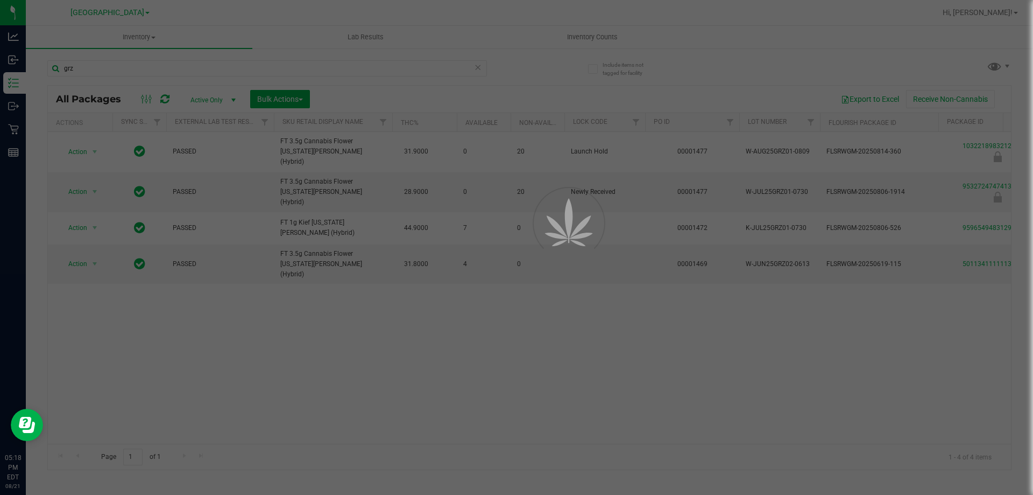
click at [402, 388] on div at bounding box center [516, 247] width 1033 height 495
